Goal: Contribute content: Add original content to the website for others to see

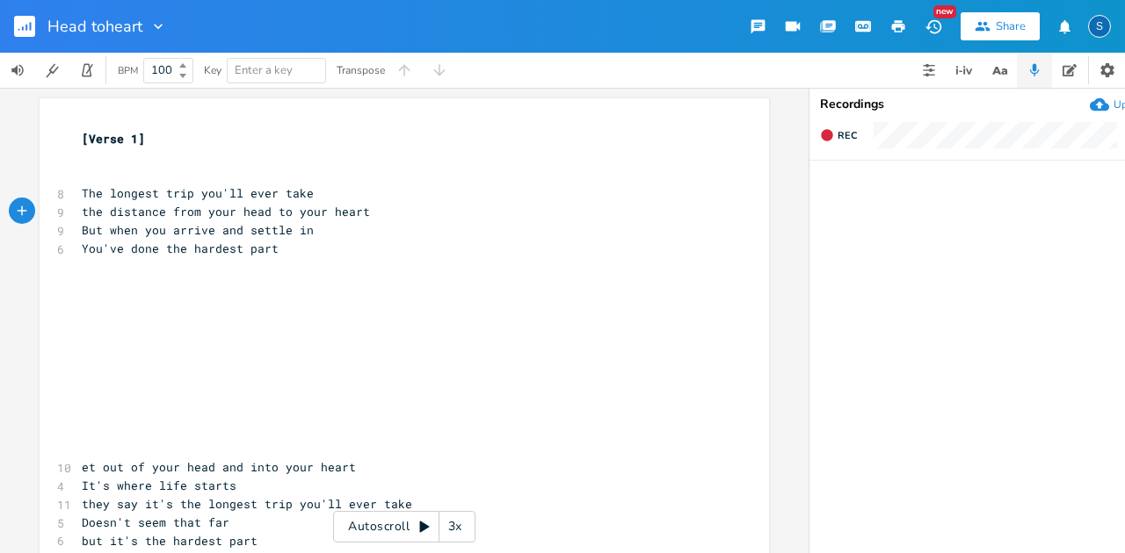
scroll to position [0, 67]
click at [128, 274] on pre "​" at bounding box center [395, 267] width 634 height 18
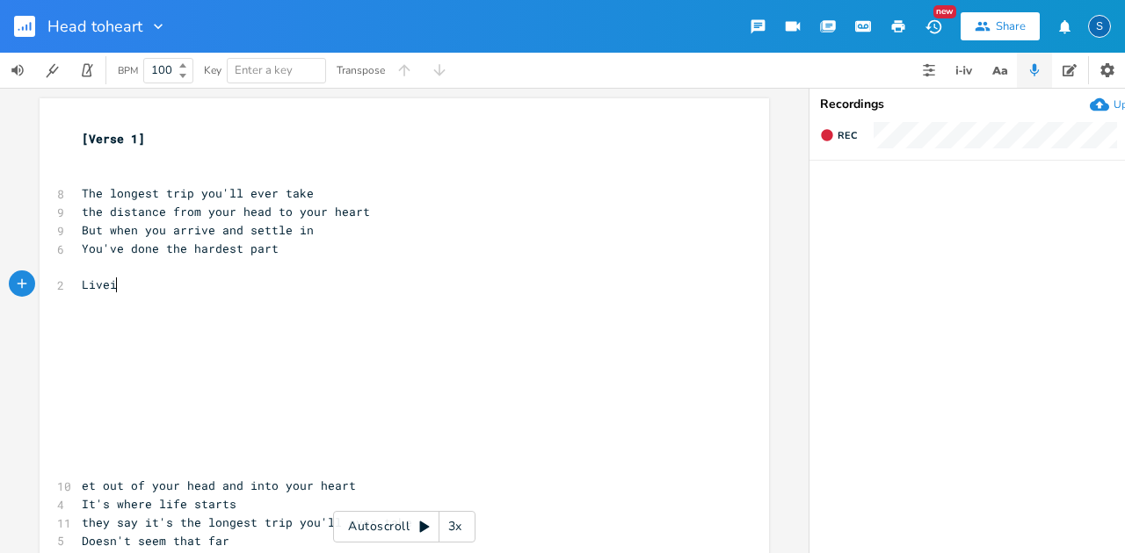
scroll to position [0, 32]
type textarea "Livein"
type textarea "ing in the moment, while"
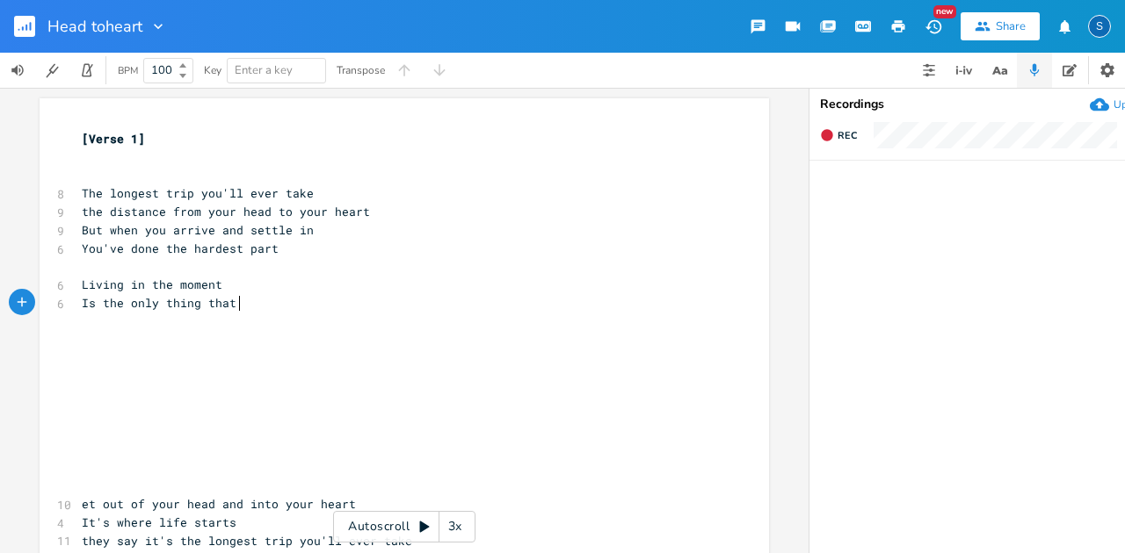
scroll to position [0, 121]
type textarea "Is the only thing that is"
type textarea "I"
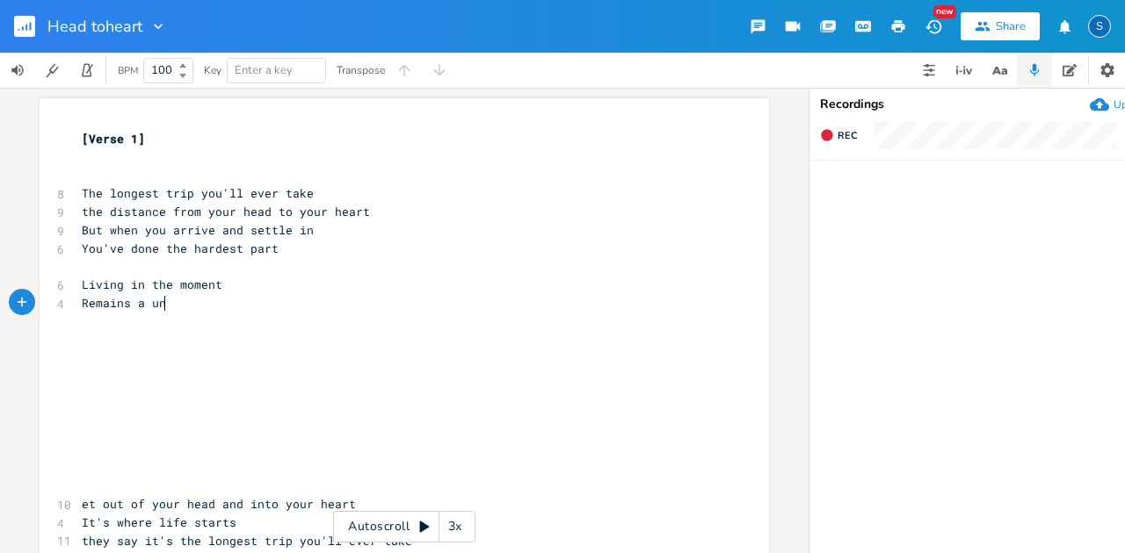
type textarea "Remains a uni"
drag, startPoint x: 230, startPoint y: 285, endPoint x: 40, endPoint y: 279, distance: 190.7
click at [40, 279] on div "Living in the moment x [Verse 1] ​ ​ 8 The longest trip you'll ever take 9 the …" at bounding box center [404, 482] width 729 height 769
type textarea "Living in the moment"
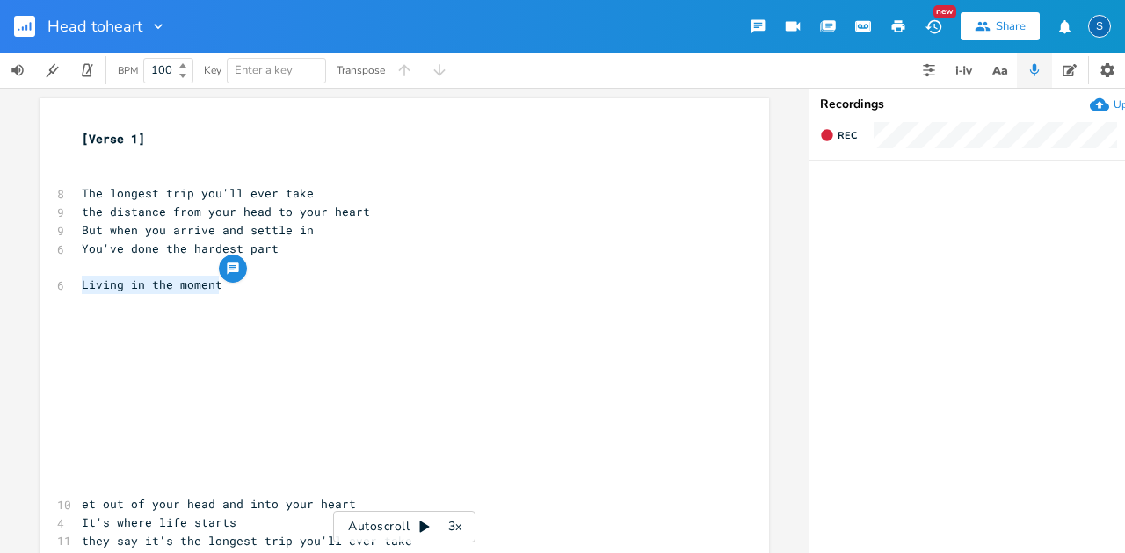
click at [82, 288] on span "Living in the moment" at bounding box center [152, 285] width 141 height 16
type textarea "Breathe it in and let it go"
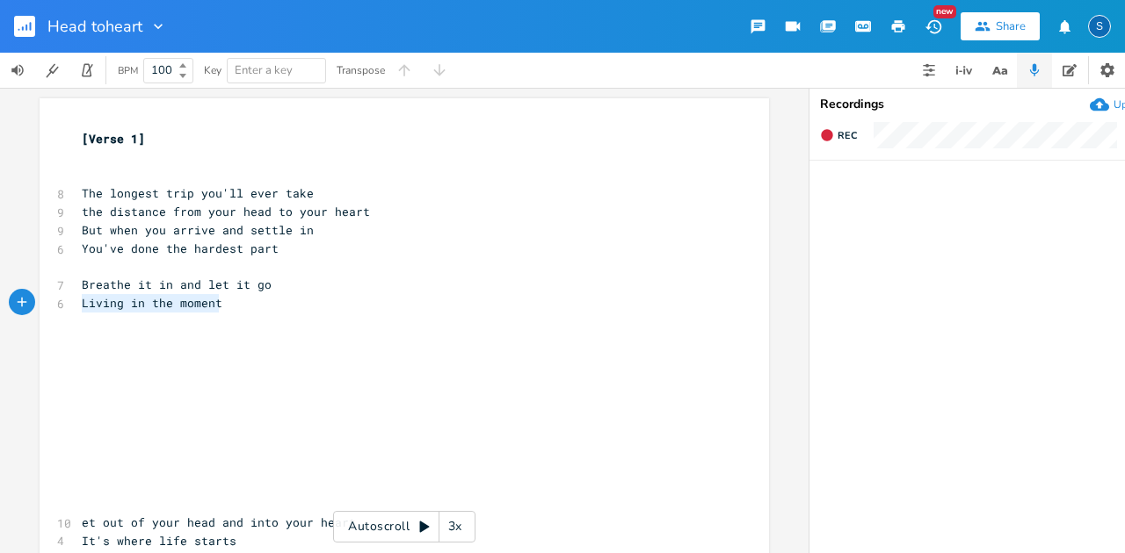
drag, startPoint x: 218, startPoint y: 304, endPoint x: 66, endPoint y: 308, distance: 152.0
click at [66, 308] on div "Living in the moment x [Verse 1] ​ ​ 8 The longest trip you'll ever take 9 the …" at bounding box center [404, 491] width 729 height 787
type textarea "Now is all that there is"
type textarea ","
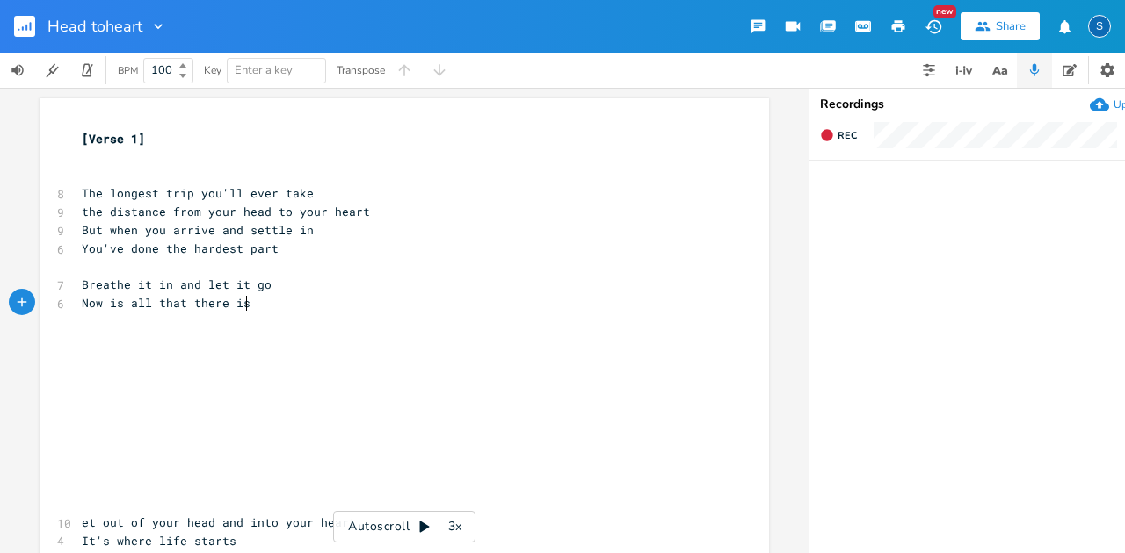
scroll to position [0, 3]
drag, startPoint x: 153, startPoint y: 288, endPoint x: 165, endPoint y: 286, distance: 12.4
click at [165, 286] on span "Breathe it in and let it go" at bounding box center [177, 285] width 190 height 16
type textarea "deeply"
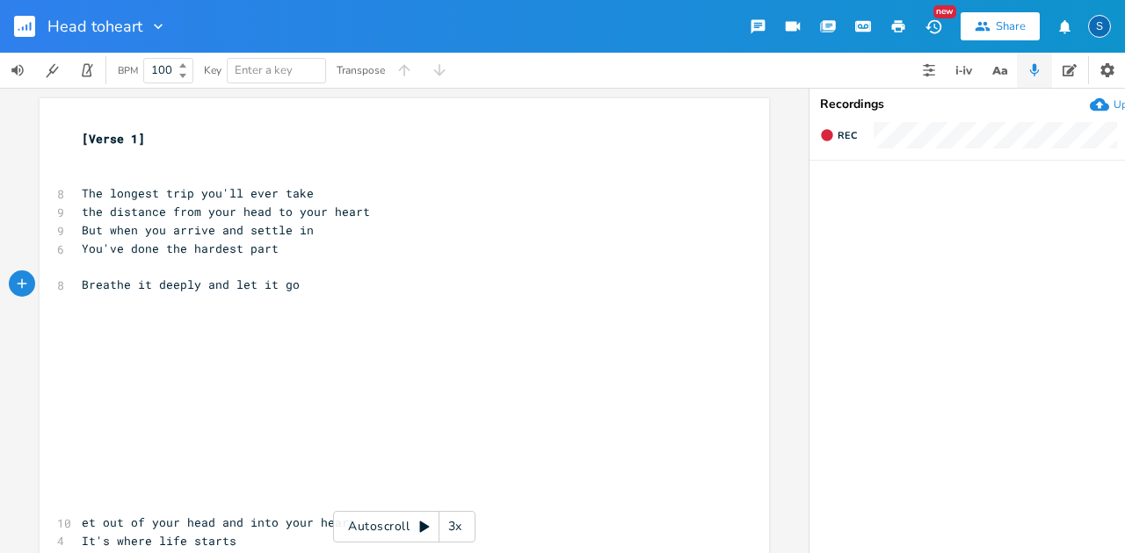
click at [80, 301] on pre "​" at bounding box center [395, 303] width 634 height 18
type textarea "And no that love is all that is"
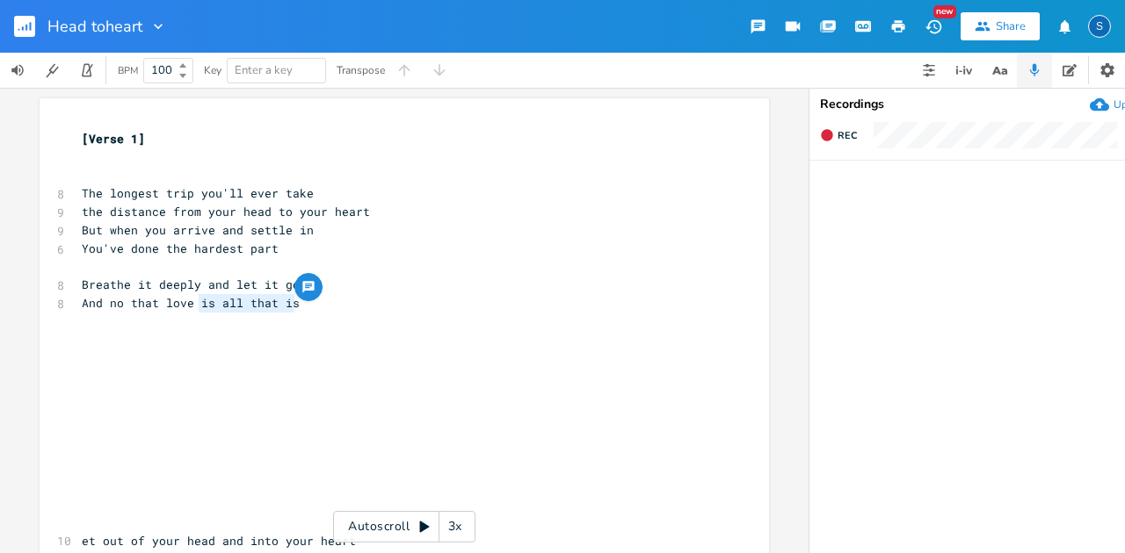
drag, startPoint x: 195, startPoint y: 305, endPoint x: 303, endPoint y: 306, distance: 108.1
click at [303, 306] on pre "And no that love is all that is" at bounding box center [395, 303] width 634 height 18
type textarea "is everything"
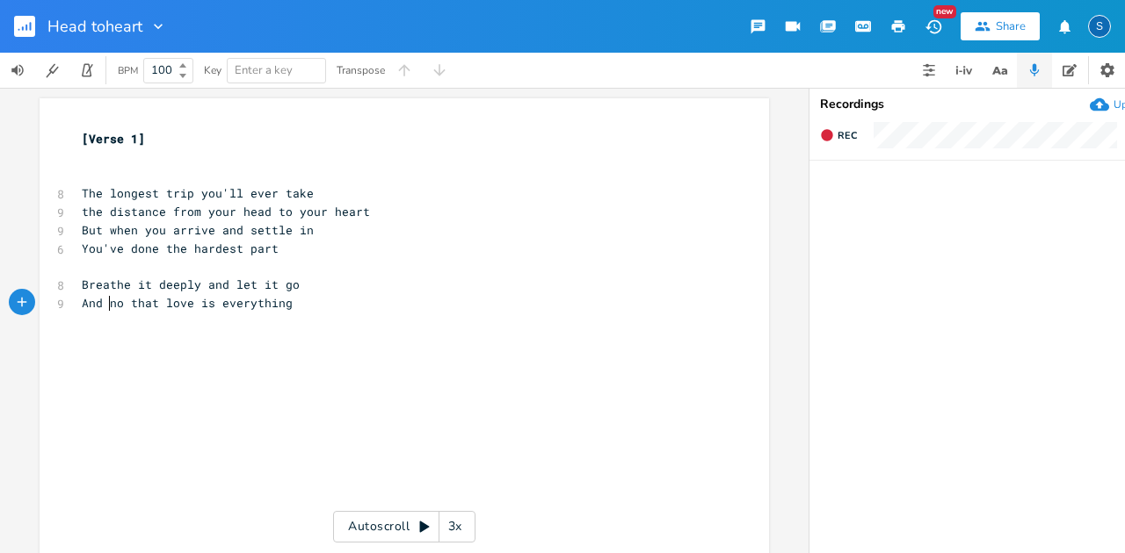
click at [105, 304] on span "And no that love is everything" at bounding box center [187, 303] width 211 height 16
type textarea "k"
type textarea "w"
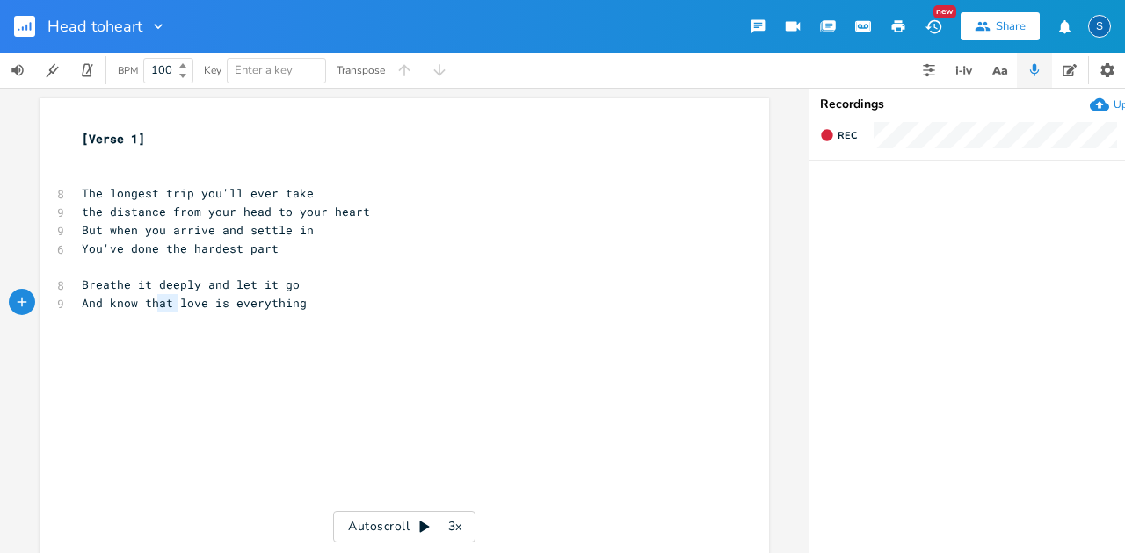
type textarea "that"
drag, startPoint x: 173, startPoint y: 302, endPoint x: 139, endPoint y: 302, distance: 34.3
click at [139, 302] on span "And know that love is everything" at bounding box center [194, 303] width 225 height 16
click at [288, 301] on pre "And know love is everything" at bounding box center [395, 303] width 634 height 18
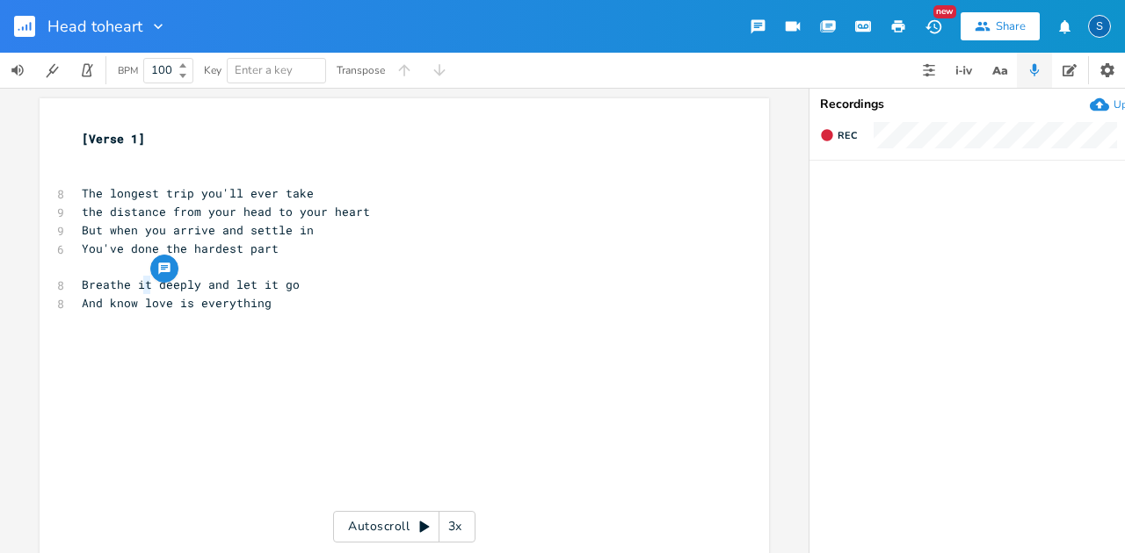
click at [140, 286] on span "Breathe it deeply and let it go" at bounding box center [191, 285] width 218 height 16
type textarea "n"
type textarea "And"
drag, startPoint x: 102, startPoint y: 304, endPoint x: 72, endPoint y: 301, distance: 30.0
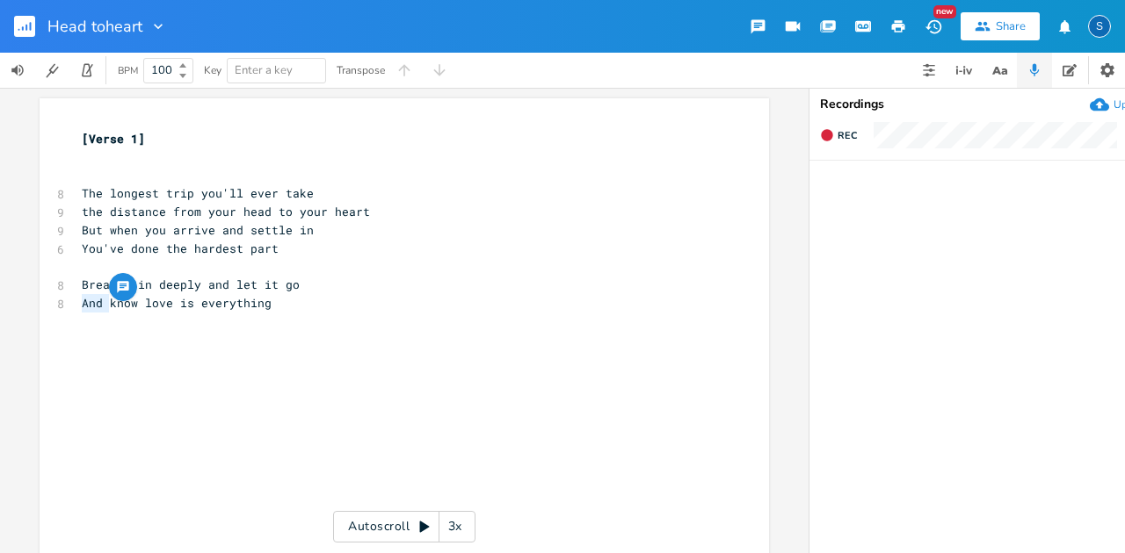
click at [72, 301] on div "And x [Verse 1] ​ ​ 8 The longest trip you'll ever take 9 the distance from you…" at bounding box center [404, 519] width 729 height 842
click at [96, 328] on pre "​" at bounding box center [395, 322] width 634 height 18
click at [81, 365] on pre "​" at bounding box center [395, 359] width 634 height 18
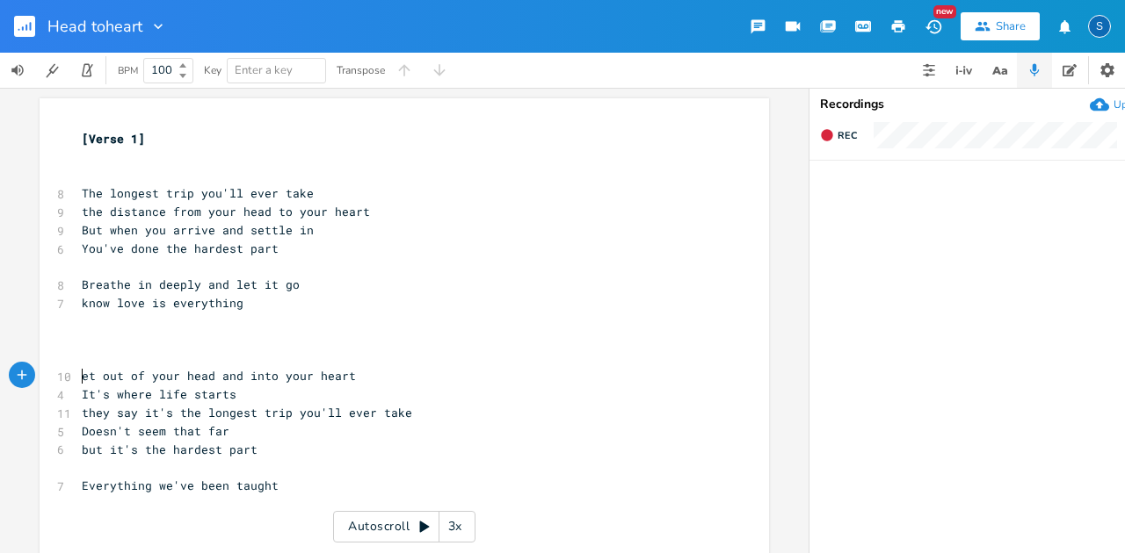
click at [78, 380] on pre "et out of your head and into your heart" at bounding box center [395, 376] width 634 height 18
type textarea "g"
click at [78, 193] on pre "The longest trip you'll ever take" at bounding box center [395, 193] width 634 height 18
type textarea "the did"
type textarea "stance between your head and heart"
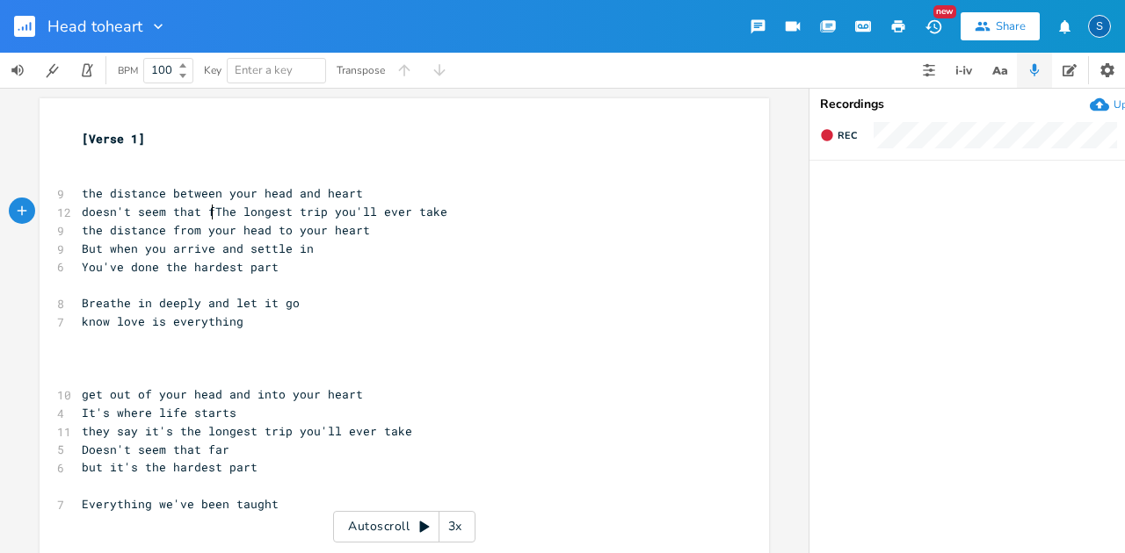
scroll to position [0, 118]
type textarea "doesn't seem that far"
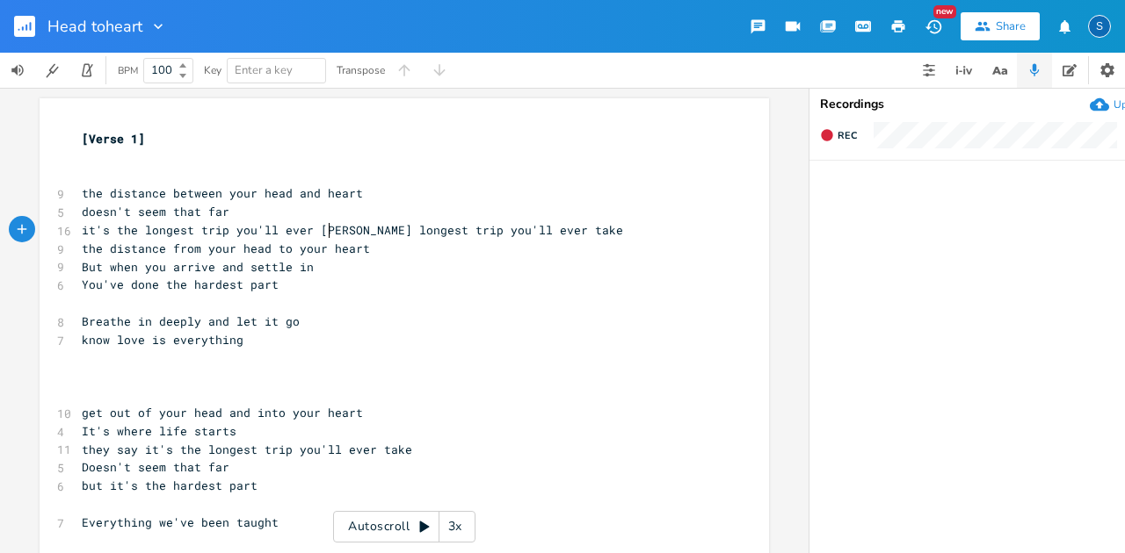
type textarea "it's the longest trip you'll ever take"
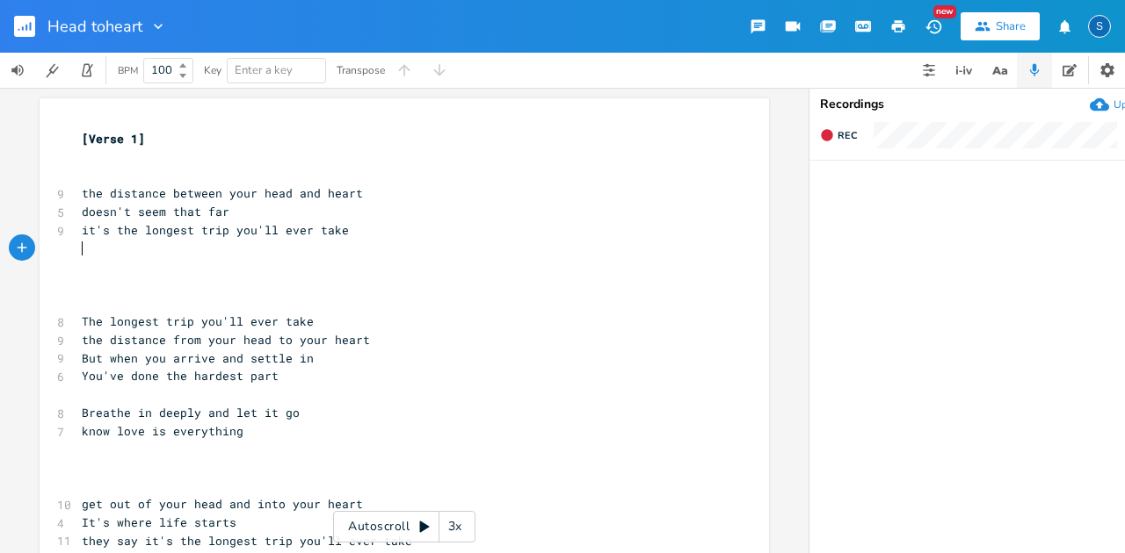
click at [78, 246] on pre "​" at bounding box center [395, 249] width 634 height 18
type textarea "When y ou arrive your lo"
type textarea "It's further than the stars"
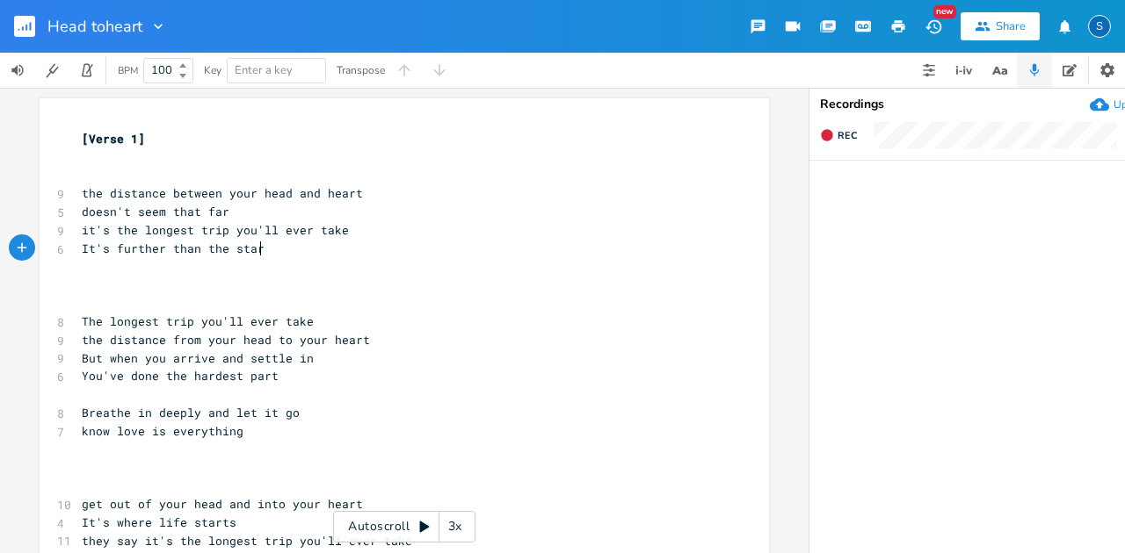
scroll to position [0, 138]
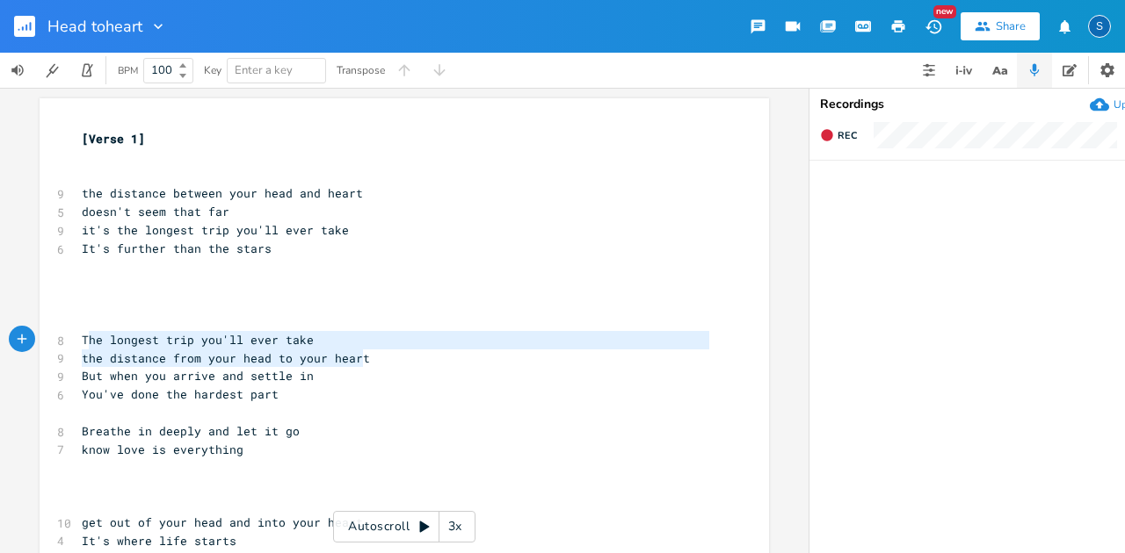
type textarea "The longest trip you'll ever take the distance from your head to your heart"
drag, startPoint x: 360, startPoint y: 358, endPoint x: 77, endPoint y: 340, distance: 283.5
click at [78, 340] on div "[Verse 1] ​ ​ 9 the distance between your head and heart 5 doesn't seem that fa…" at bounding box center [395, 495] width 634 height 731
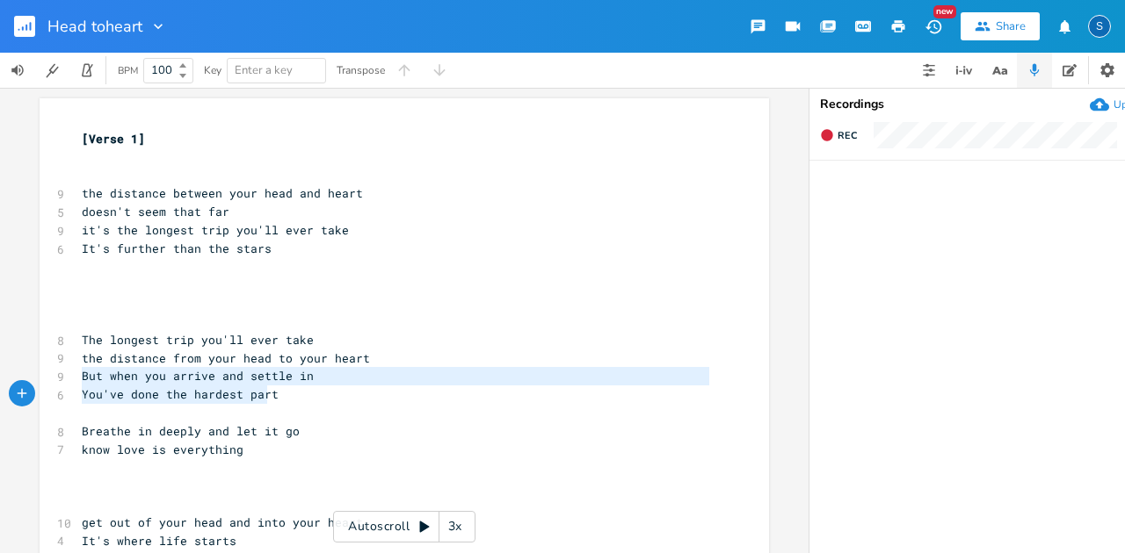
type textarea "But when you arrive and settle in You've done the hardest part"
drag, startPoint x: 76, startPoint y: 378, endPoint x: 277, endPoint y: 400, distance: 202.4
click at [277, 400] on div "[Verse 1] ​ ​ 9 the distance between your head and heart 5 doesn't seem that fa…" at bounding box center [395, 495] width 634 height 731
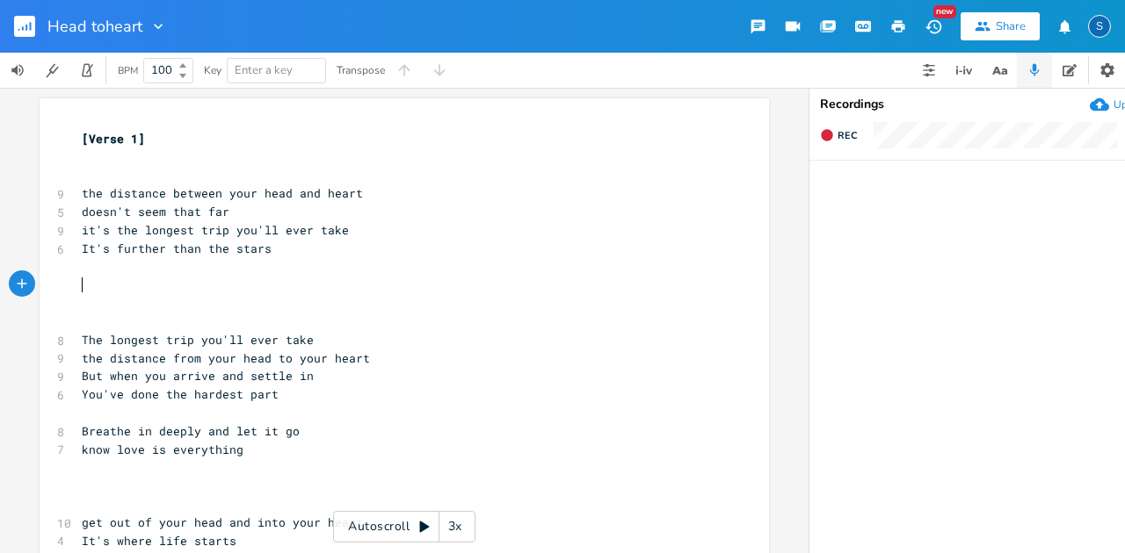
click at [81, 280] on pre "​" at bounding box center [395, 285] width 634 height 18
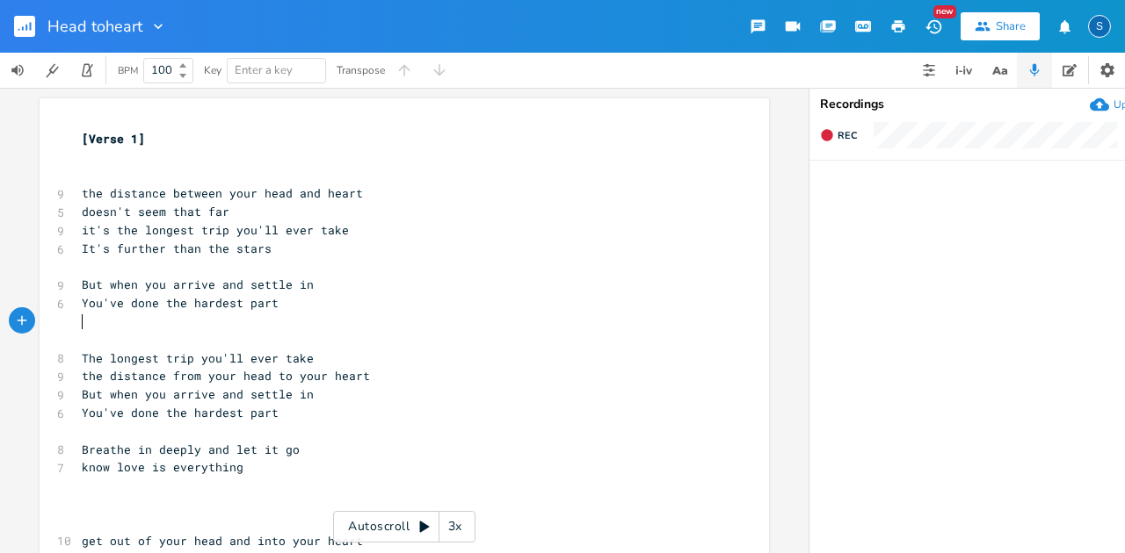
click at [78, 319] on pre "​" at bounding box center [395, 322] width 634 height 18
type textarea "Life changes when you live in love"
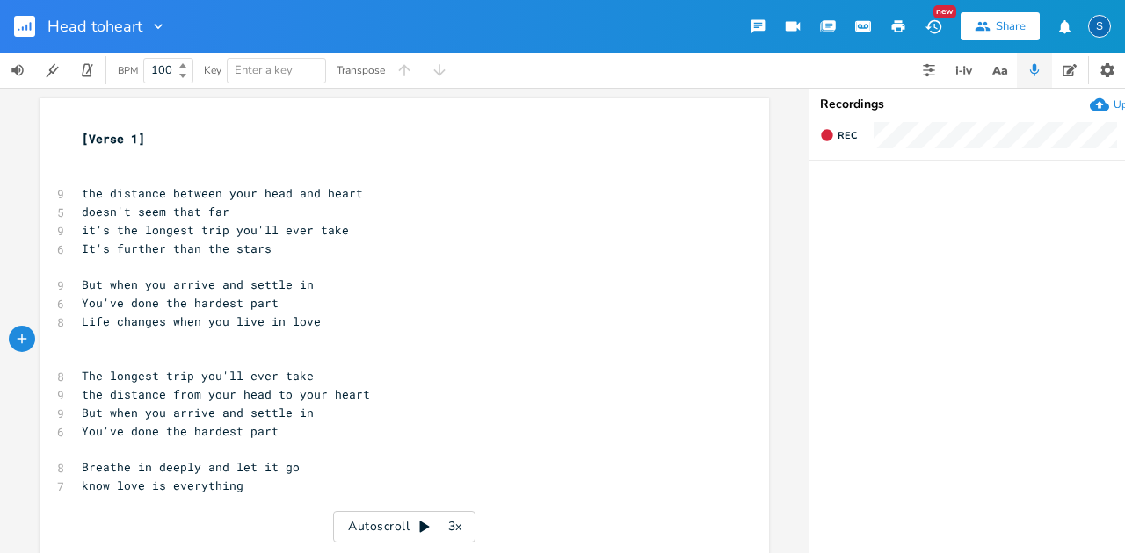
drag, startPoint x: 76, startPoint y: 341, endPoint x: 160, endPoint y: 335, distance: 83.7
click at [78, 341] on pre "​" at bounding box center [395, 340] width 634 height 18
type textarea "It changes who you are"
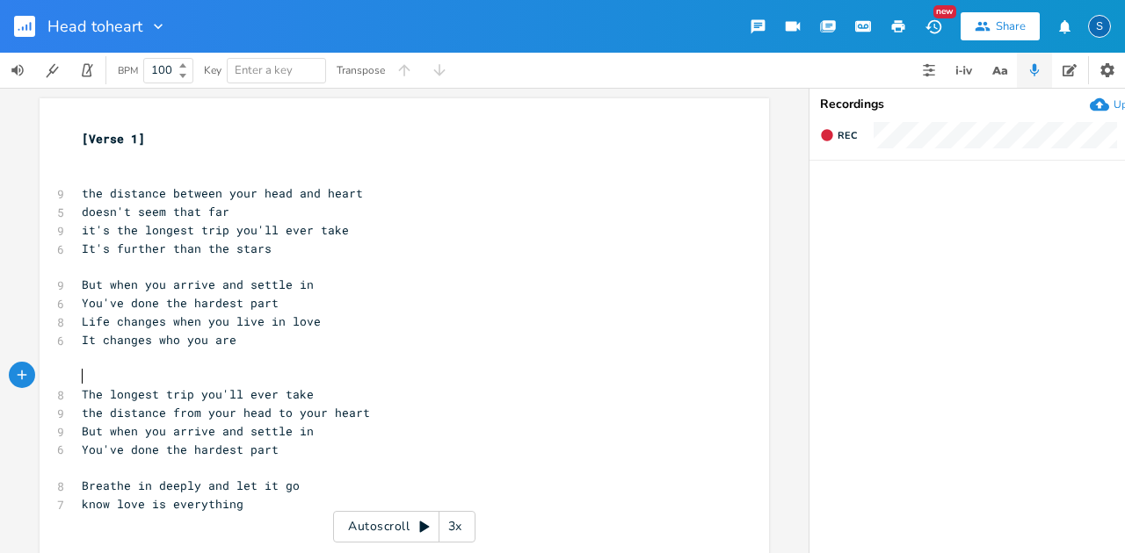
click at [83, 378] on pre "​" at bounding box center [395, 376] width 634 height 18
type textarea "___________________________________________"
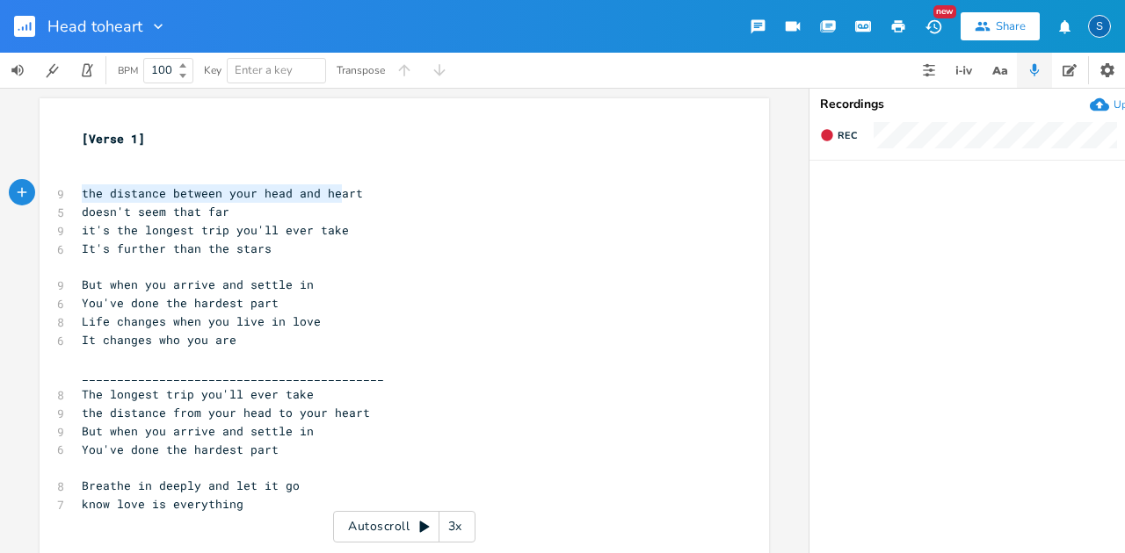
type textarea "the distance between your head and heart"
drag, startPoint x: 73, startPoint y: 192, endPoint x: 359, endPoint y: 193, distance: 286.4
click at [359, 193] on pre "the distance between your head and heart" at bounding box center [395, 193] width 634 height 18
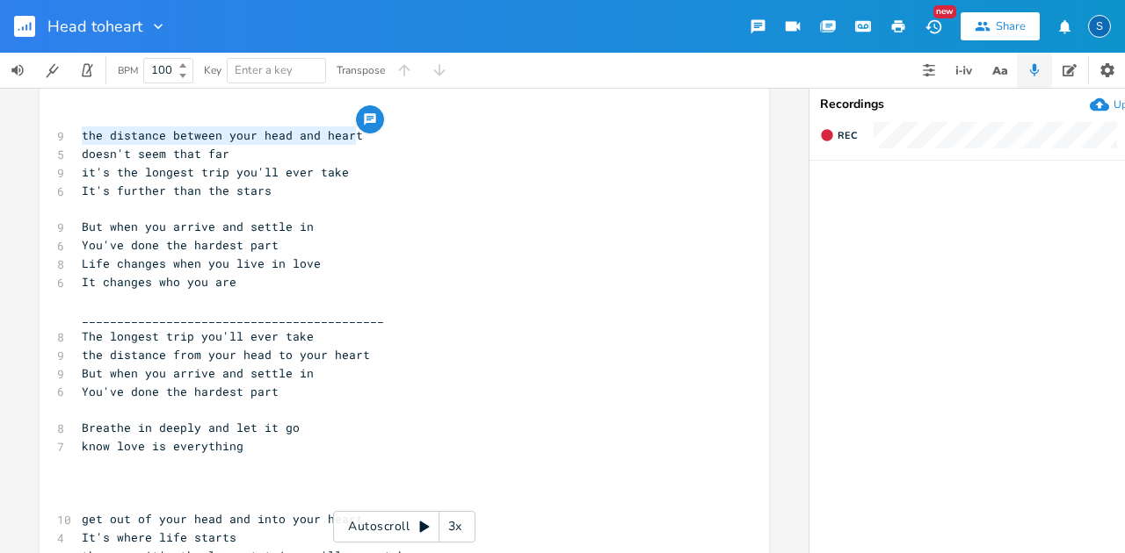
scroll to position [0, 0]
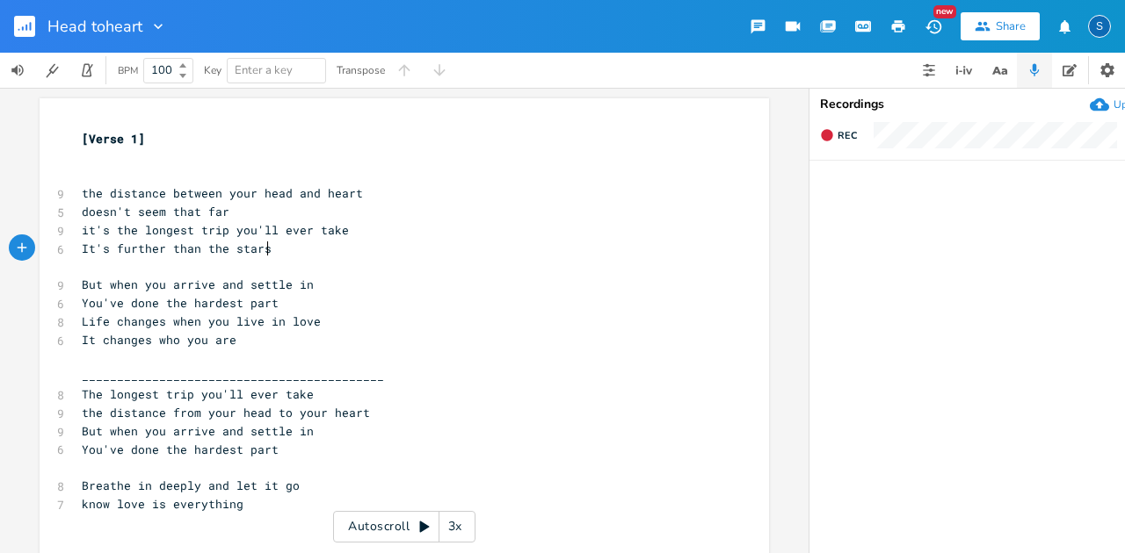
click at [300, 244] on pre "It's further than the stars" at bounding box center [395, 249] width 634 height 18
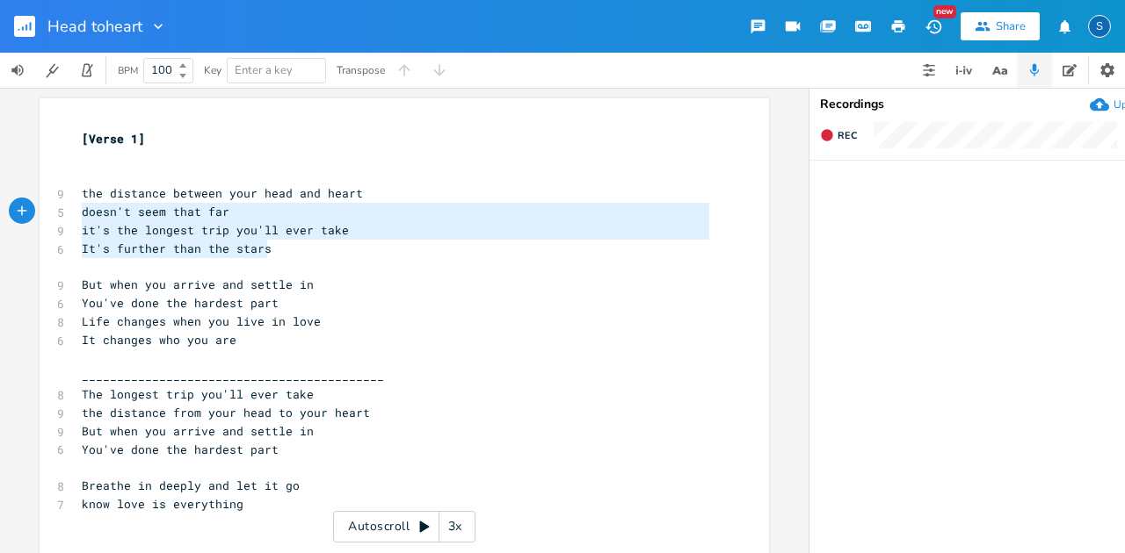
type textarea "the distance between your head and heart doesn't seem that far it's the longest…"
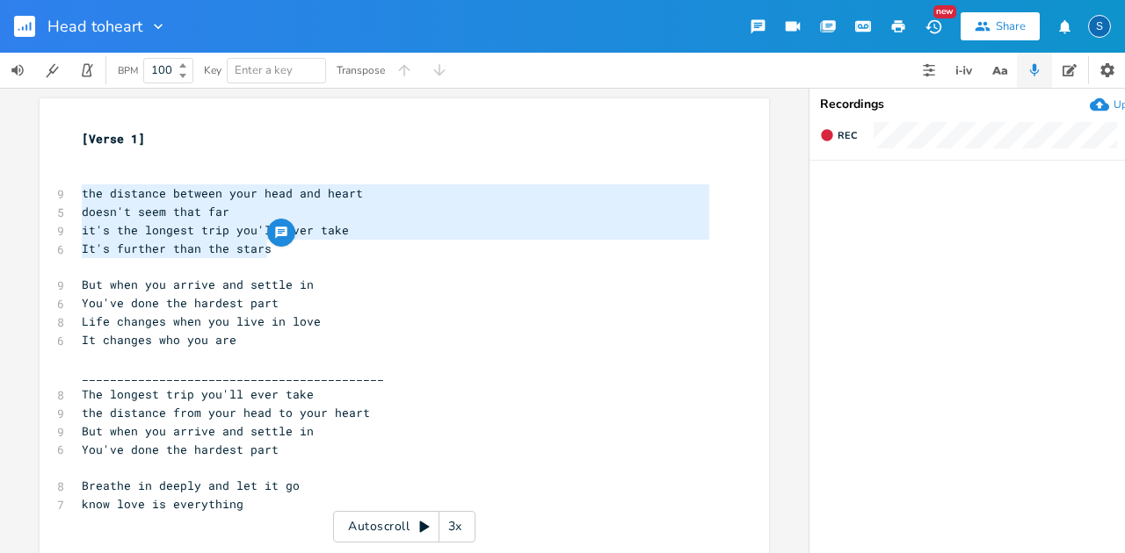
drag, startPoint x: 299, startPoint y: 257, endPoint x: 52, endPoint y: 187, distance: 256.4
click at [78, 187] on div "[Verse 1] ​ ​ 9 the distance between your head and heart 5 doesn't seem that fa…" at bounding box center [395, 522] width 634 height 785
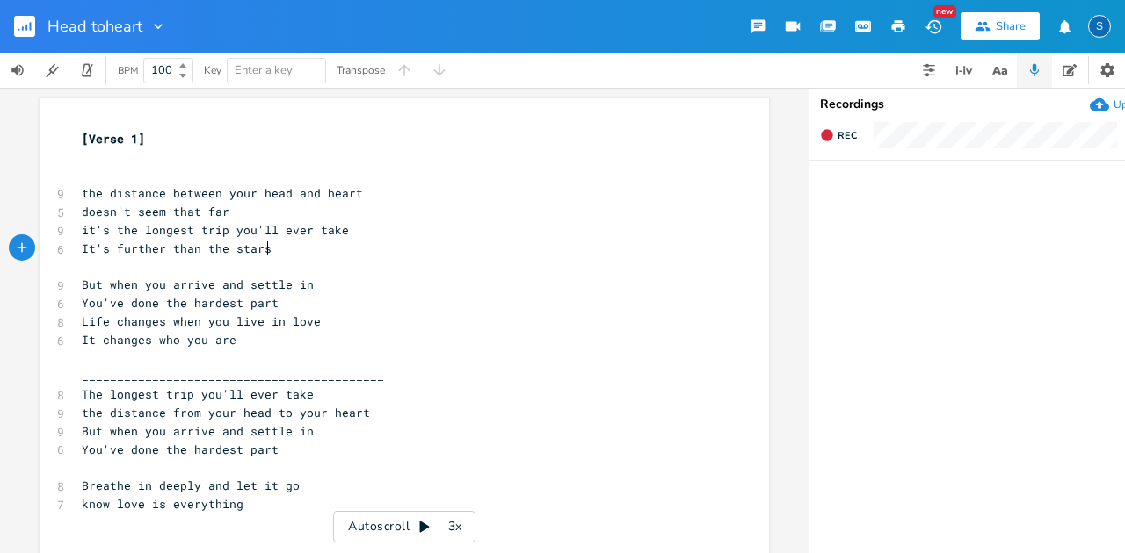
click at [453, 242] on pre "It's further than the stars" at bounding box center [395, 249] width 634 height 18
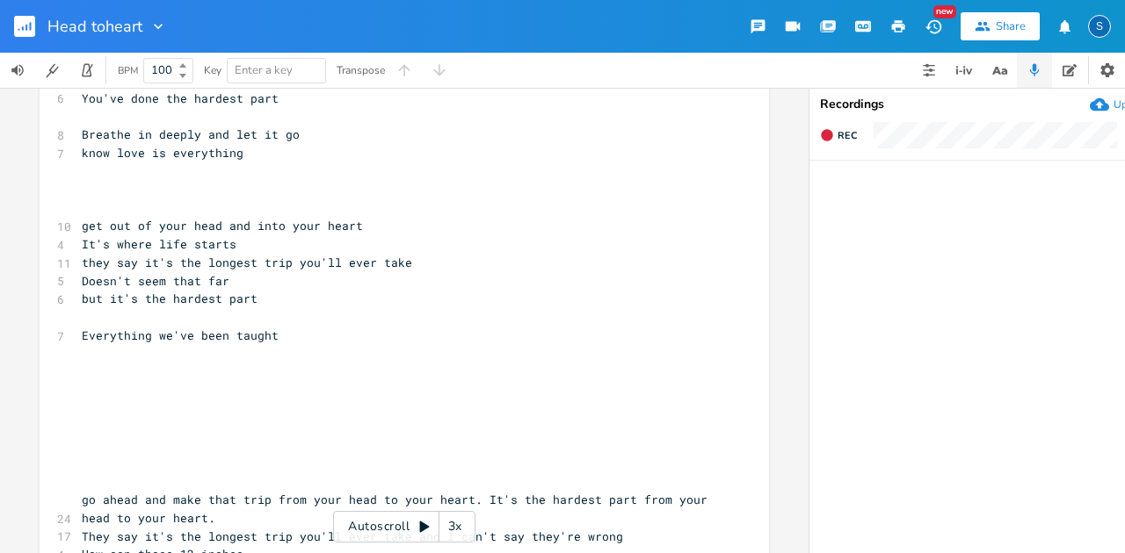
scroll to position [408, 0]
